Goal: Task Accomplishment & Management: Manage account settings

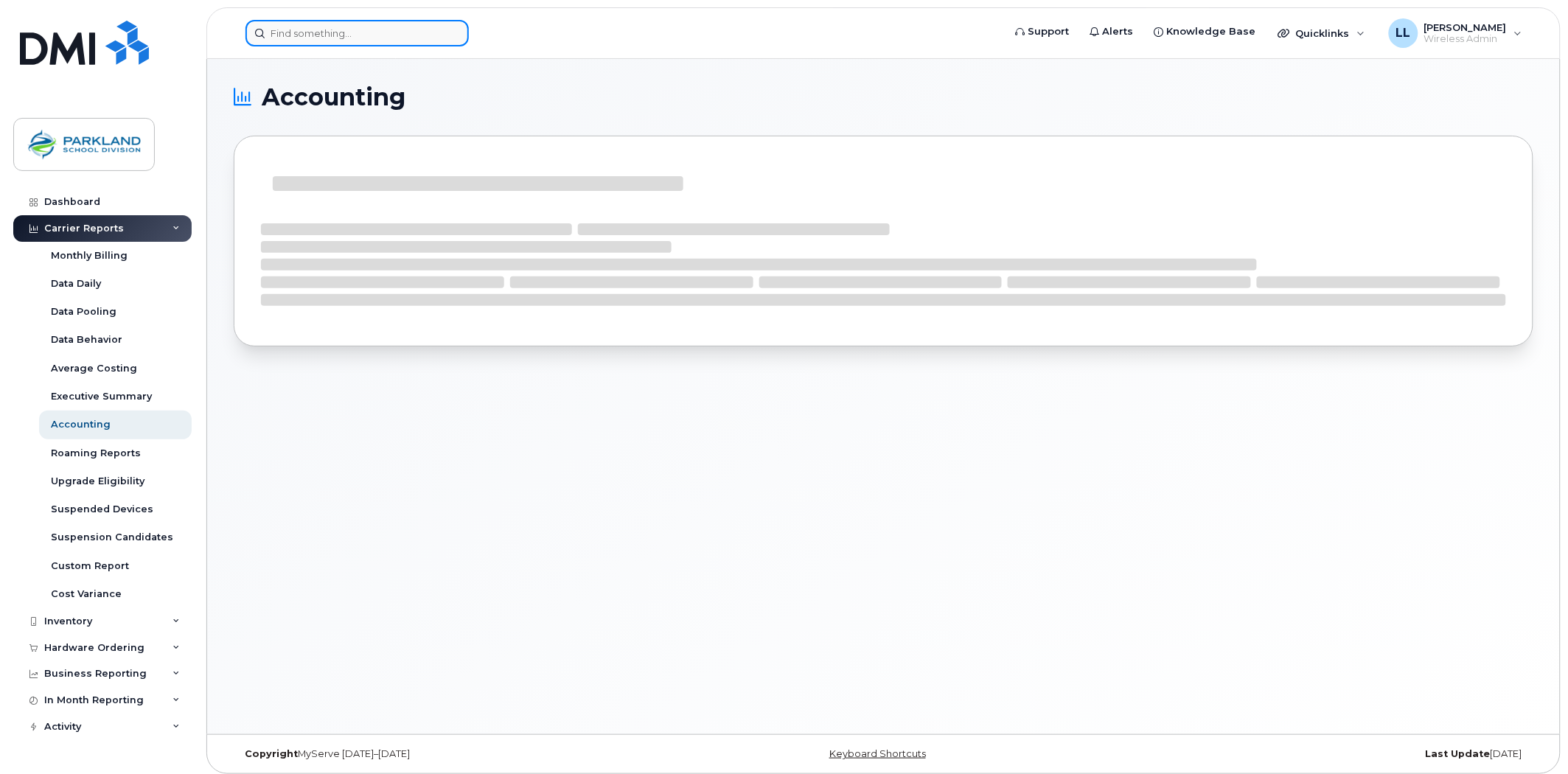
click at [293, 29] on input at bounding box center [357, 33] width 223 height 27
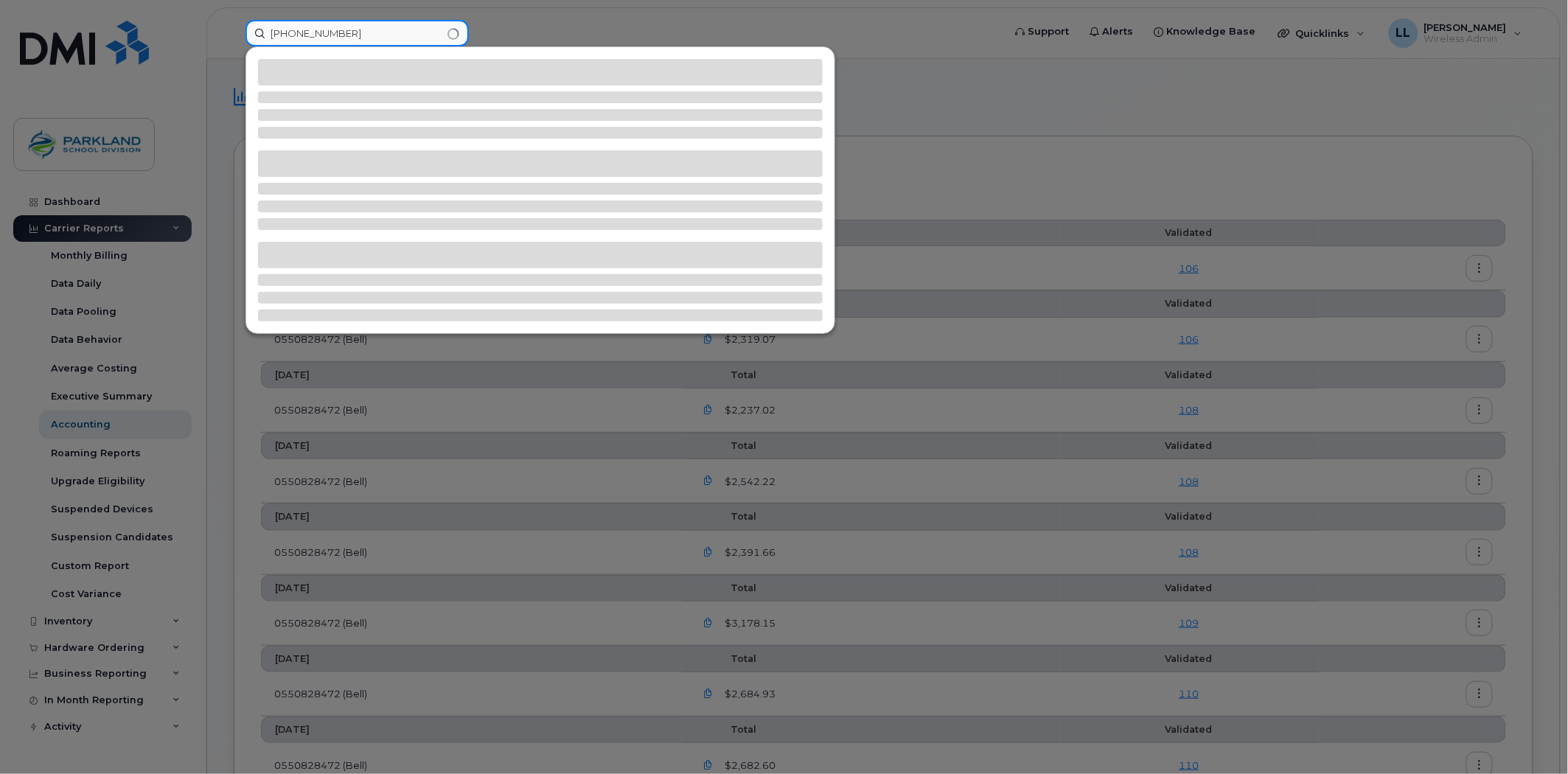
type input "[PHONE_NUMBER]"
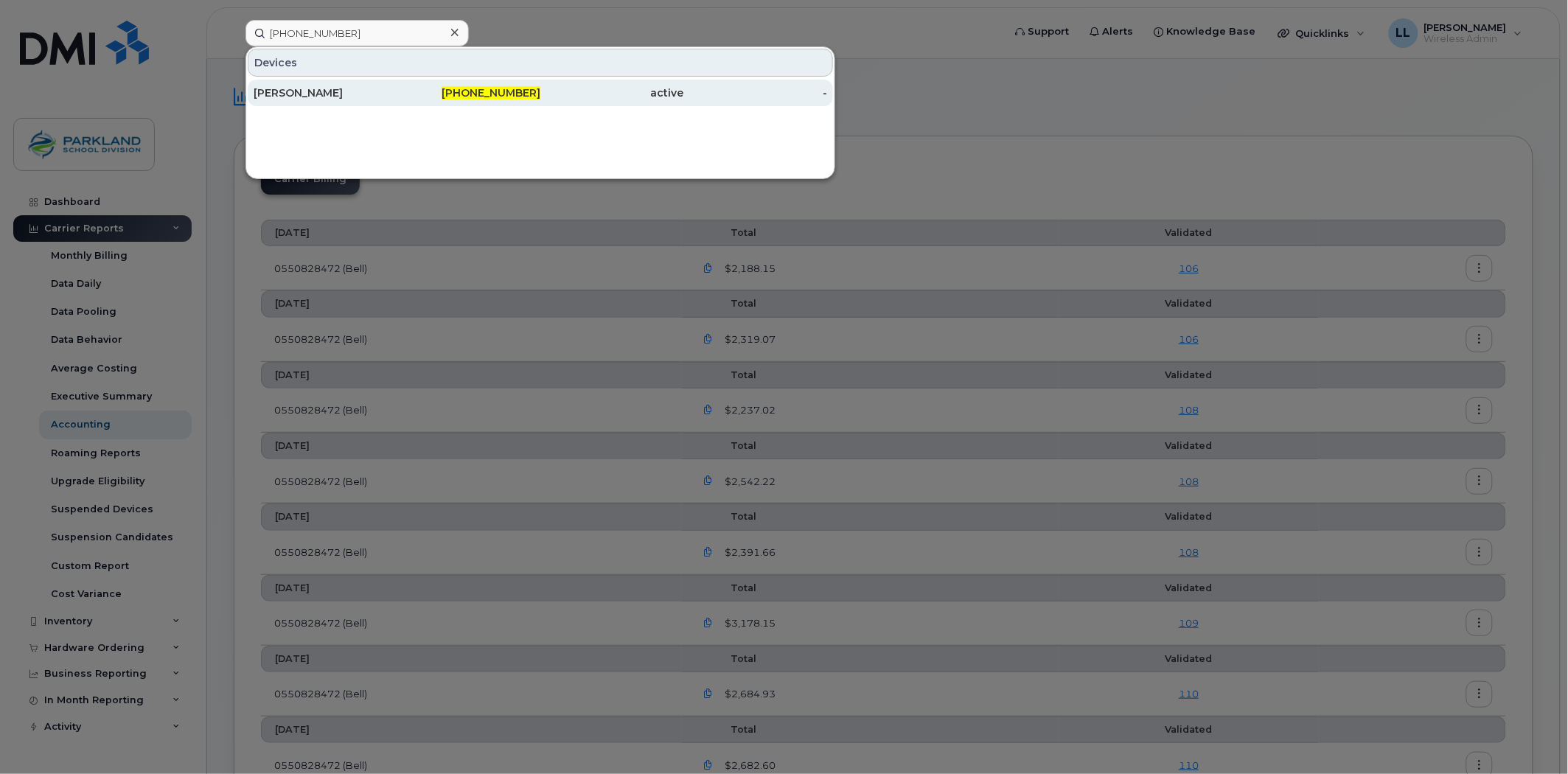
click at [542, 94] on div "active" at bounding box center [612, 93] width 143 height 15
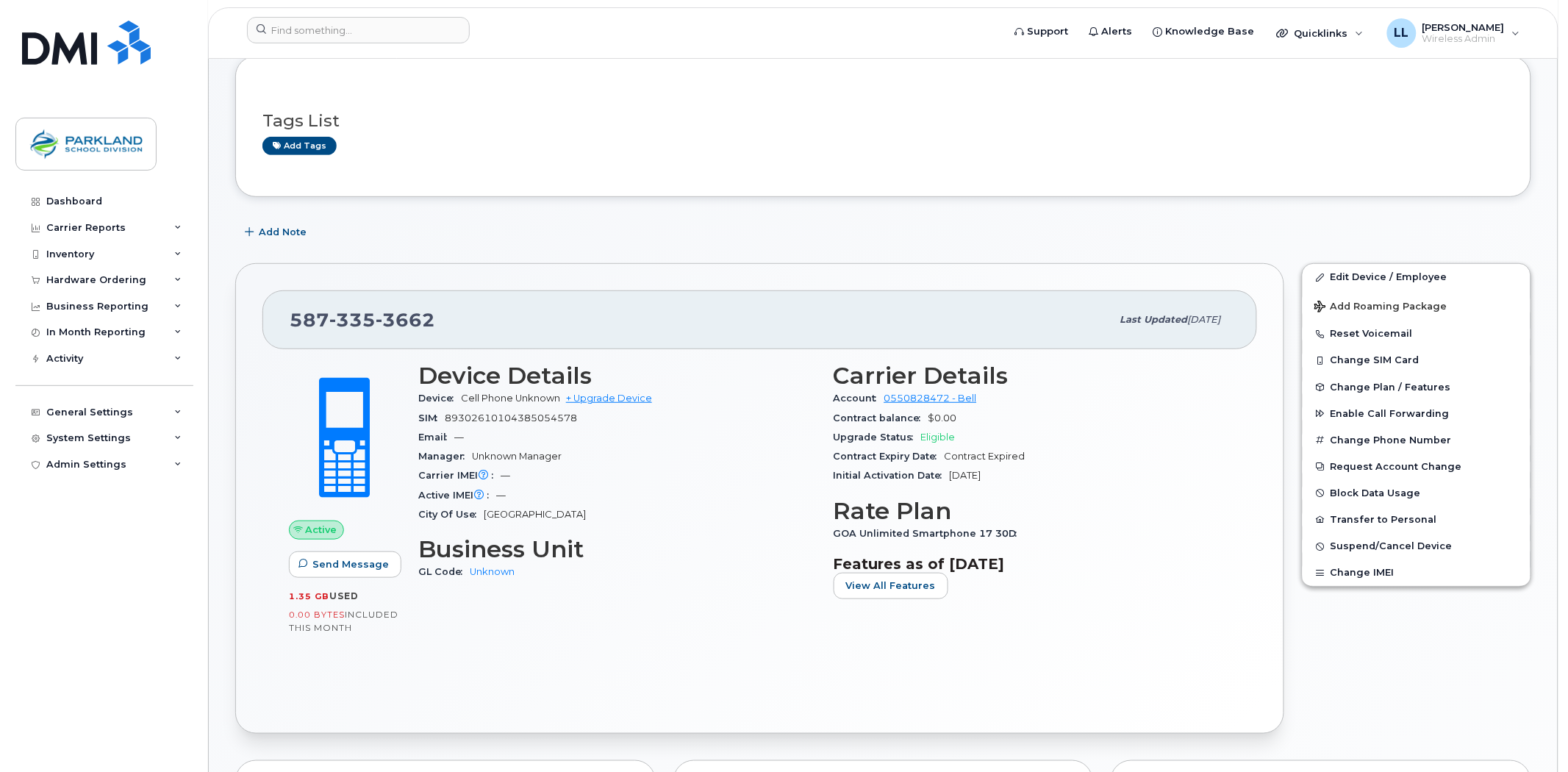
scroll to position [163, 0]
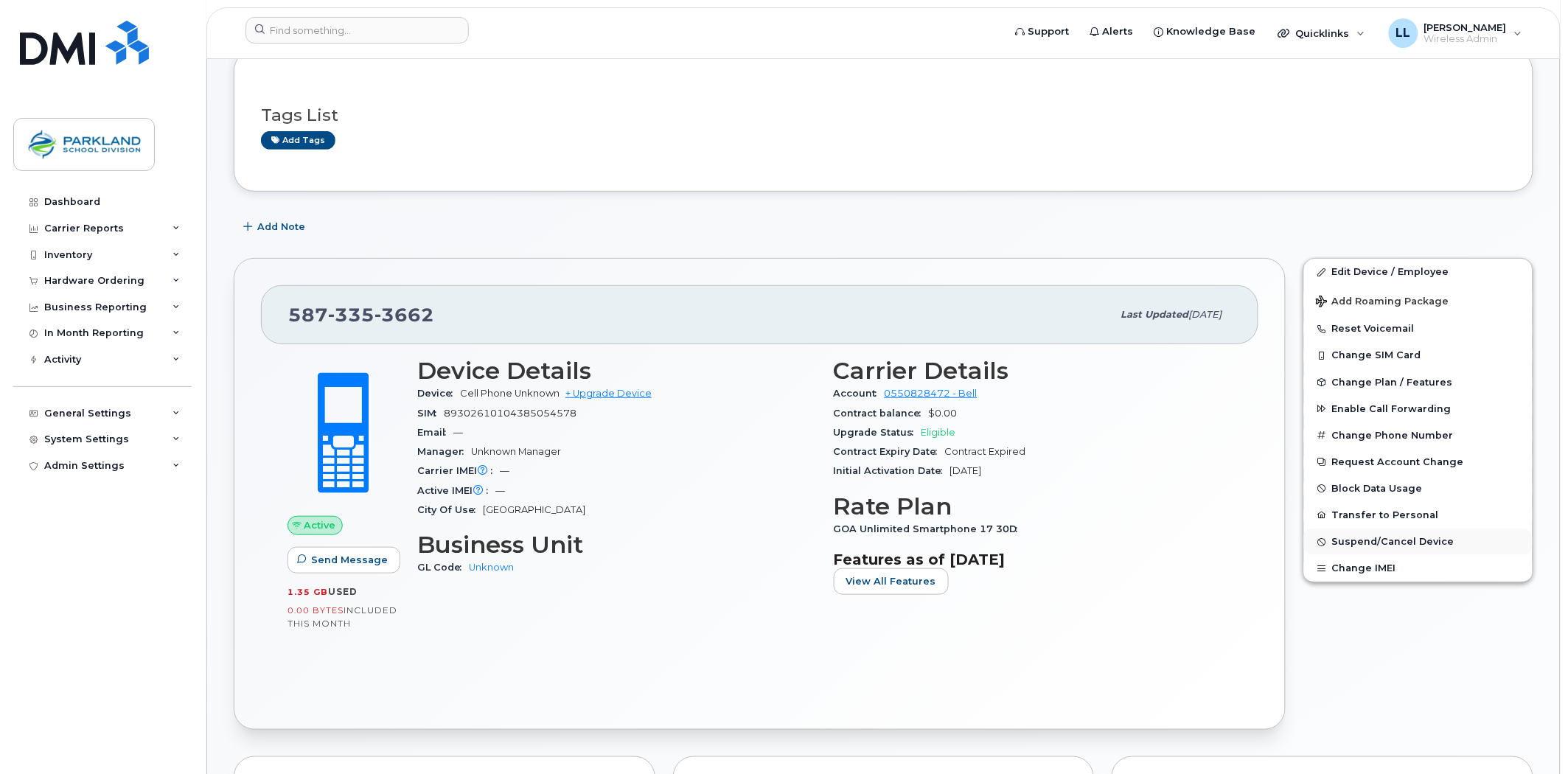
click at [1408, 544] on span "Suspend/Cancel Device" at bounding box center [1393, 542] width 122 height 11
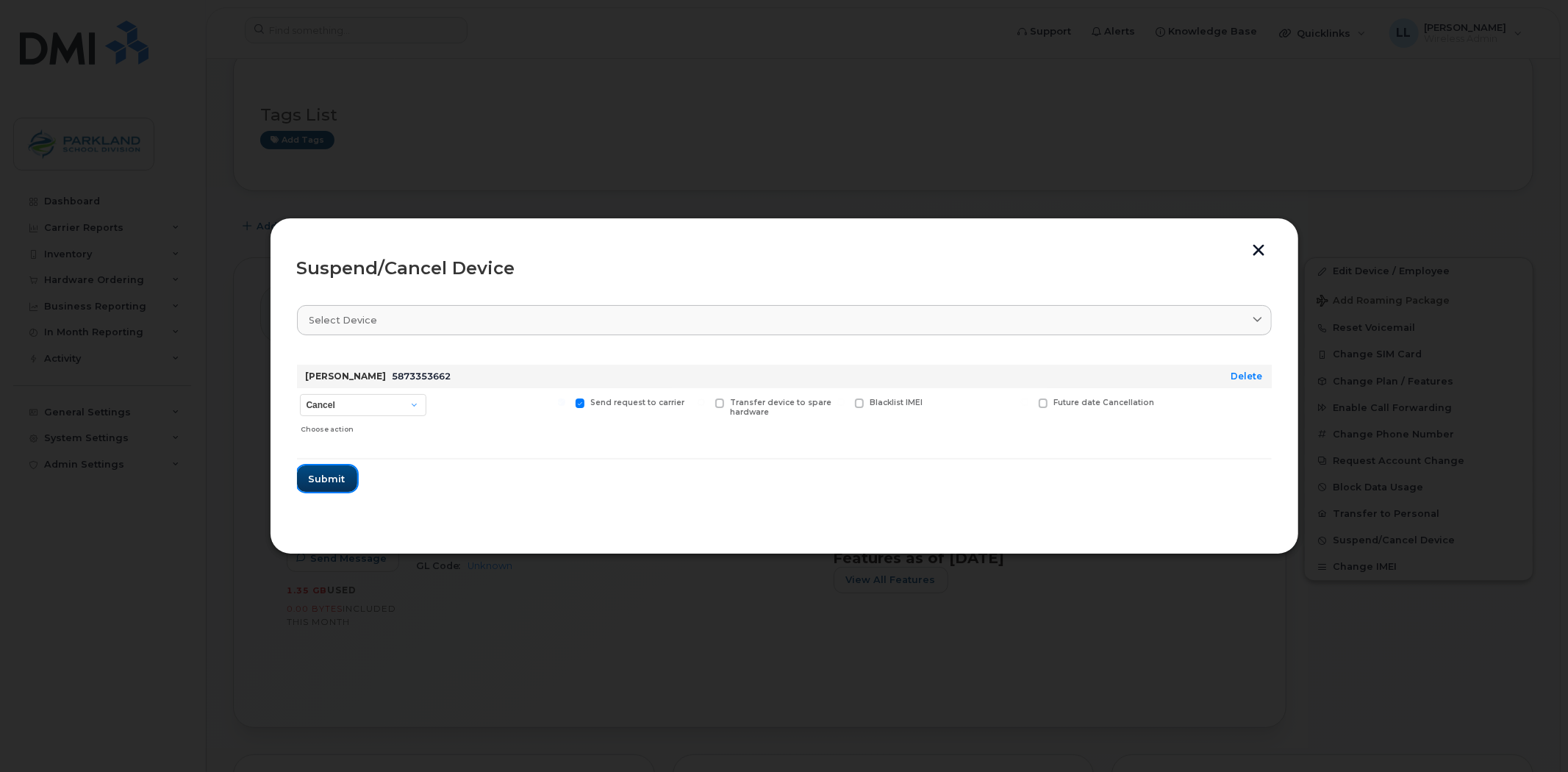
drag, startPoint x: 320, startPoint y: 475, endPoint x: 422, endPoint y: 467, distance: 102.3
click at [357, 525] on section "Select device Type first three symbols or more Adrian Harty 5873353662 Delete C…" at bounding box center [785, 410] width 975 height 236
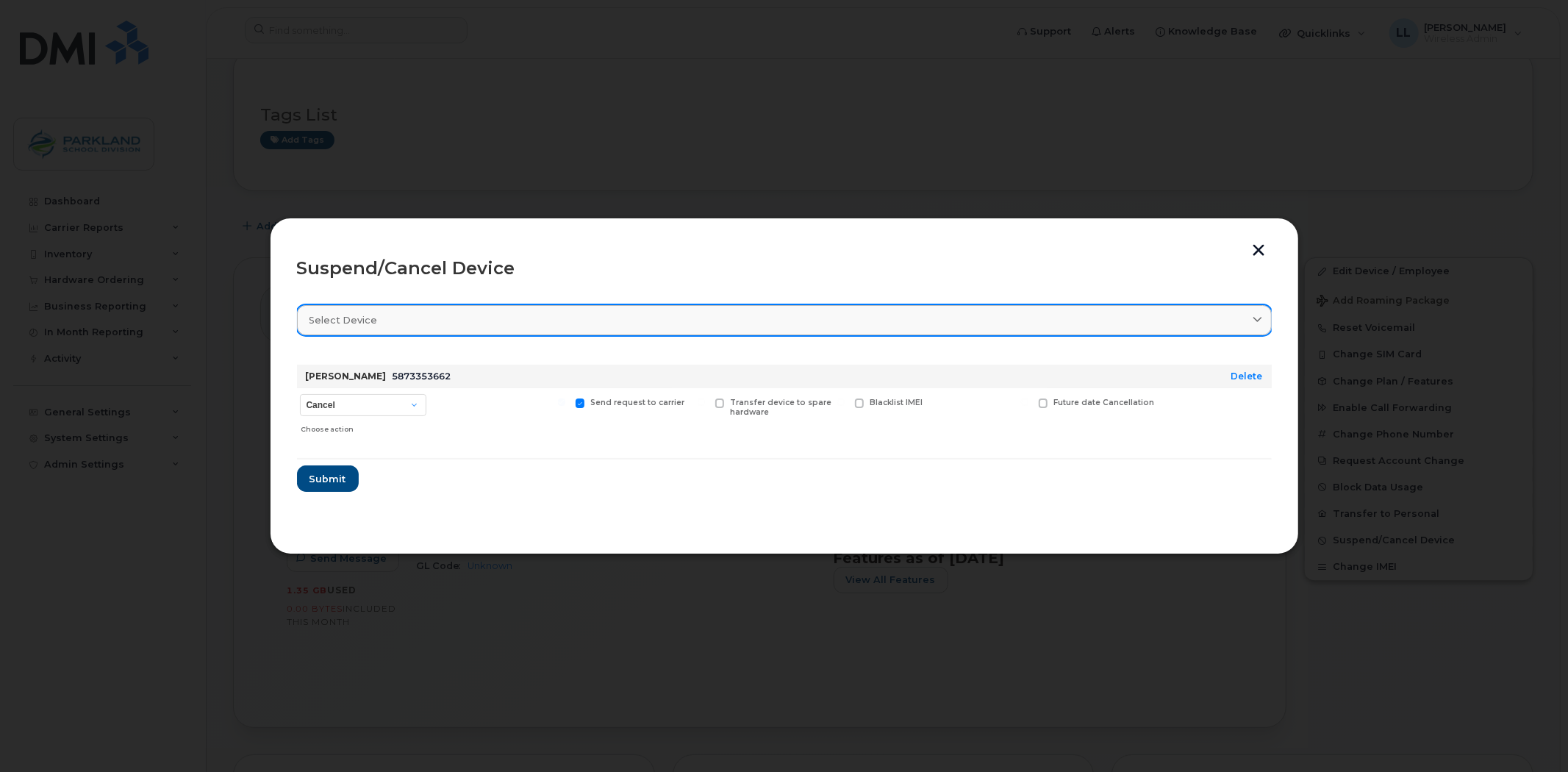
click at [450, 318] on div "Select device" at bounding box center [784, 320] width 949 height 14
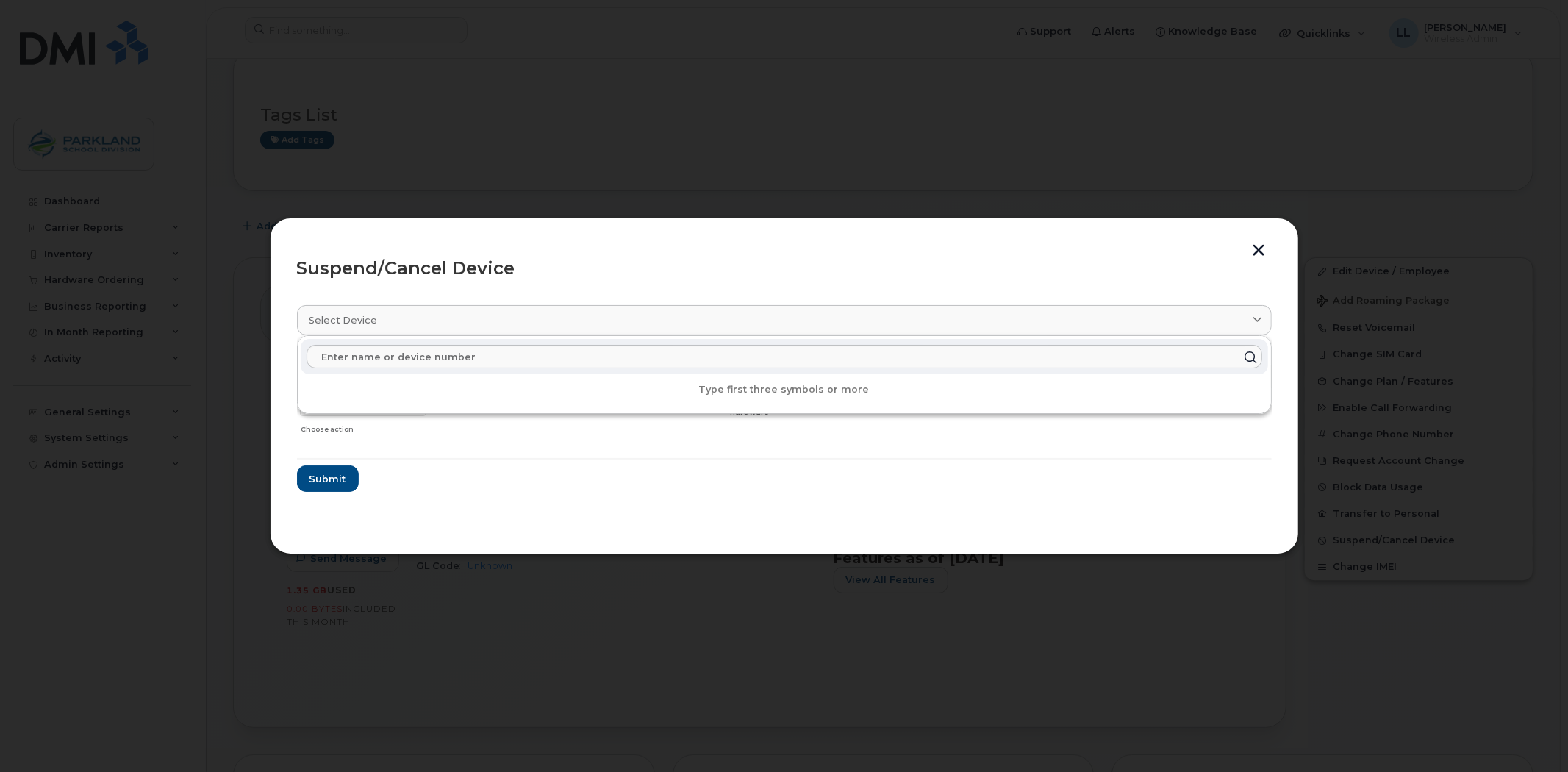
click at [581, 469] on form "Adrian Harty 5873353662 Delete Cancel Suspend - Extend Suspension Suspend - Red…" at bounding box center [785, 422] width 975 height 139
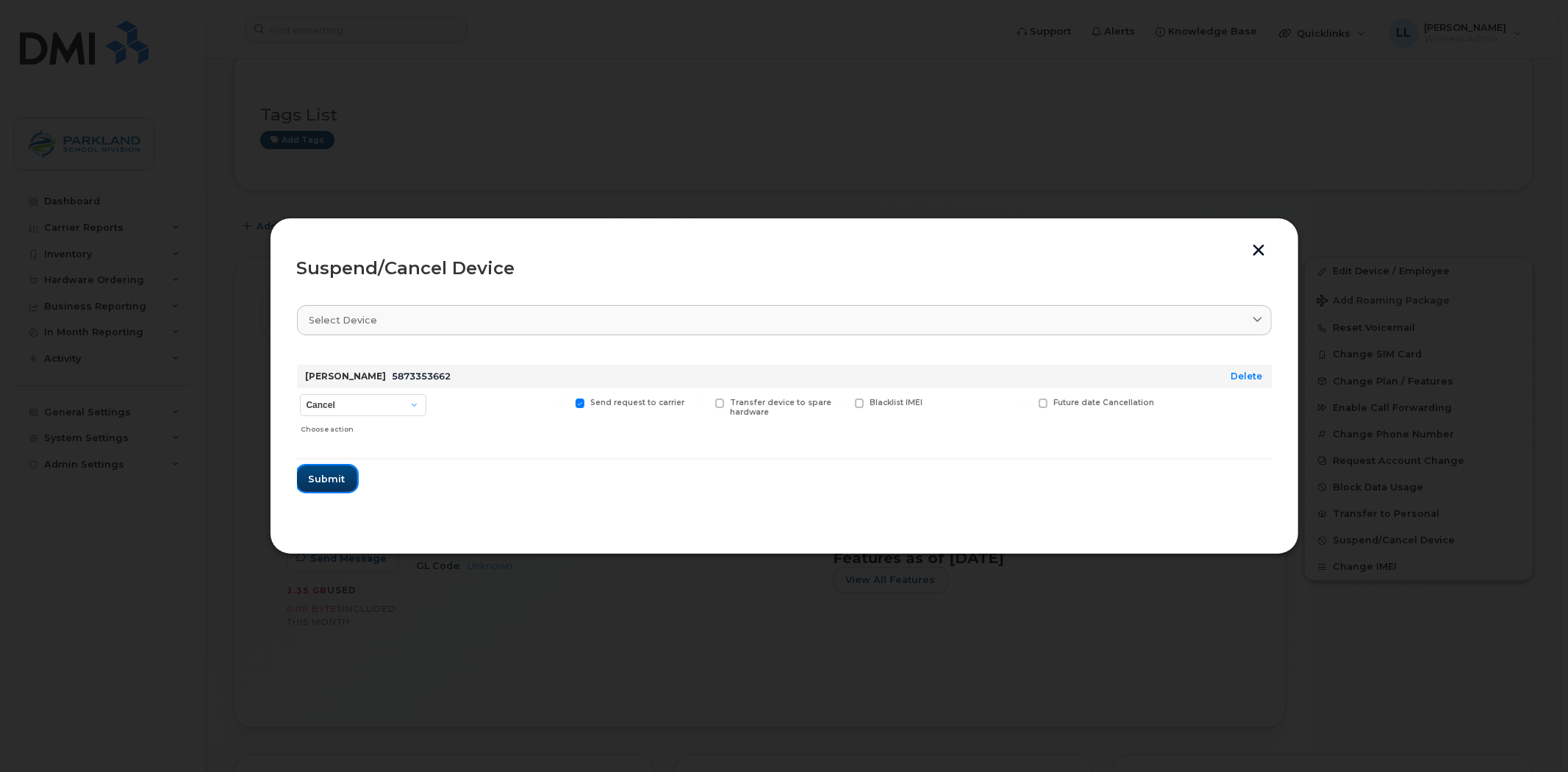
click at [333, 475] on span "Submit" at bounding box center [326, 479] width 37 height 14
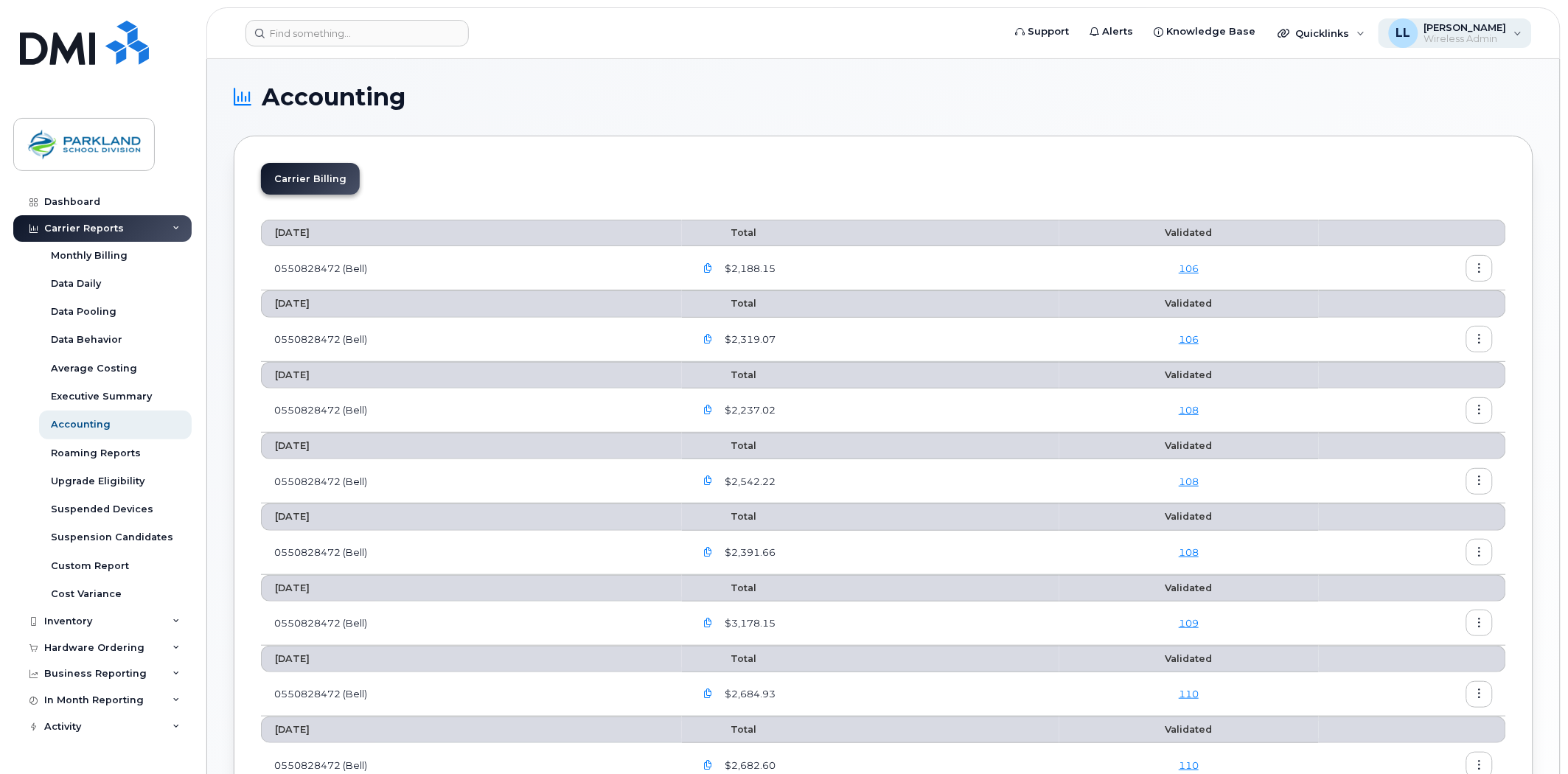
click at [1465, 28] on span "[PERSON_NAME]" at bounding box center [1465, 27] width 82 height 12
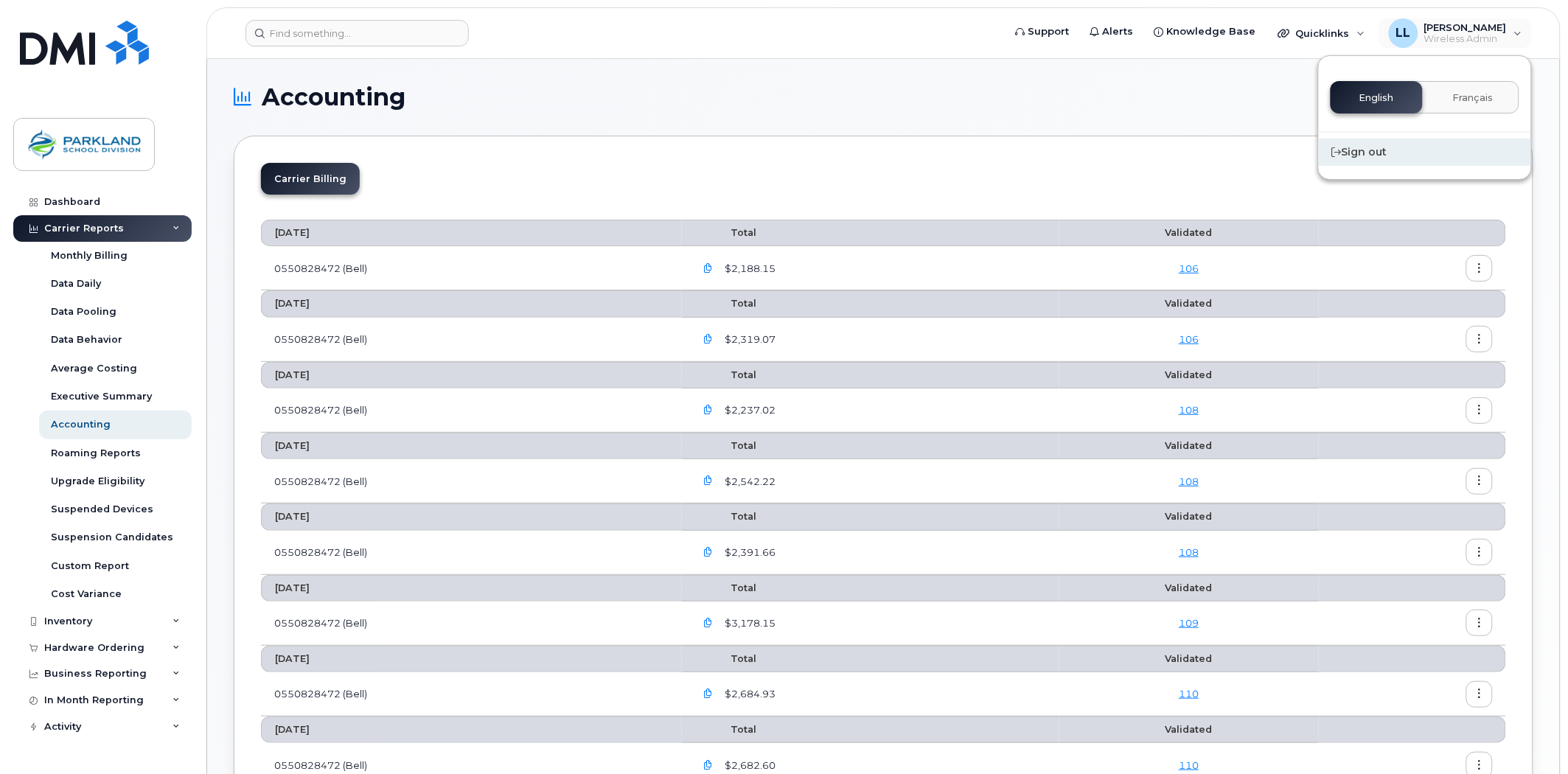
click at [1371, 148] on div "Sign out" at bounding box center [1425, 152] width 212 height 27
